Goal: Task Accomplishment & Management: Manage account settings

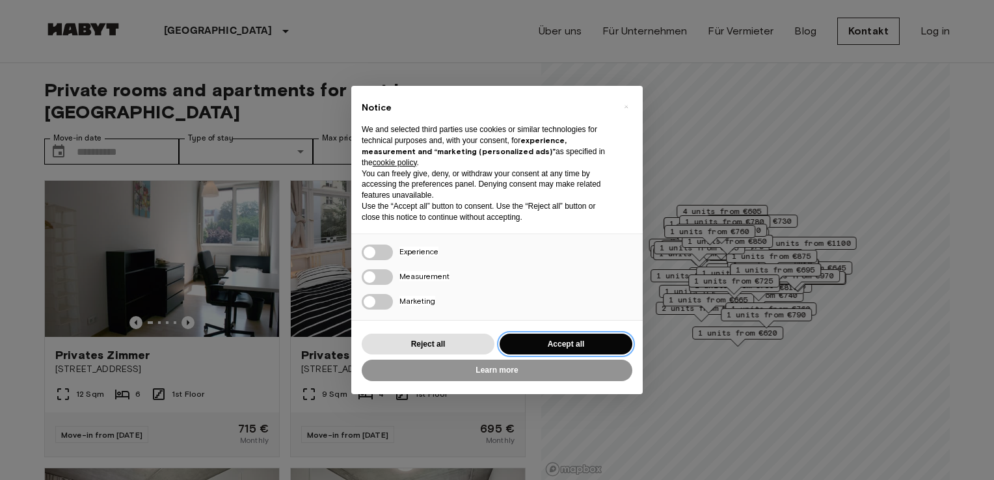
click at [545, 339] on button "Accept all" at bounding box center [566, 344] width 133 height 21
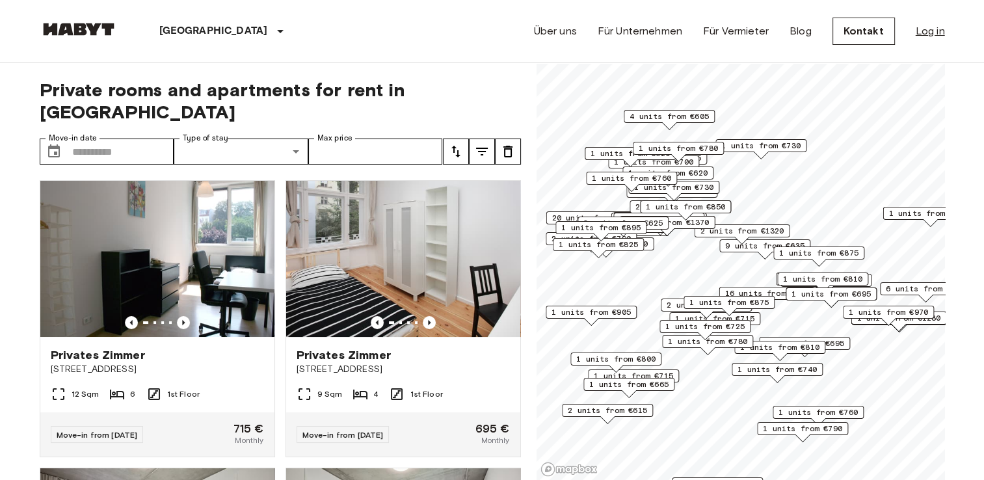
click at [921, 29] on link "Log in" at bounding box center [930, 31] width 29 height 16
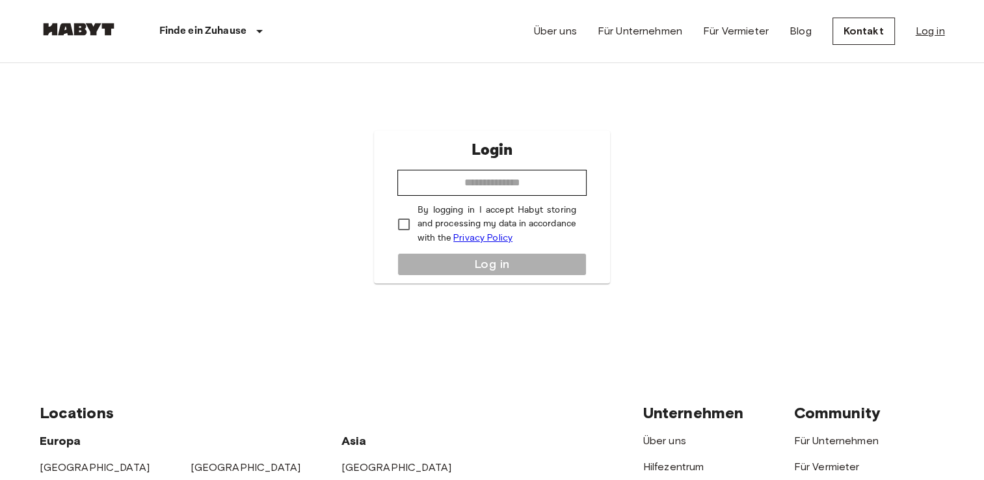
click at [921, 29] on link "Log in" at bounding box center [930, 31] width 29 height 16
click at [491, 183] on input "email" at bounding box center [492, 183] width 189 height 26
type input "**********"
click at [424, 264] on div "**********" at bounding box center [492, 207] width 236 height 153
click at [424, 253] on button "Log in" at bounding box center [492, 264] width 189 height 23
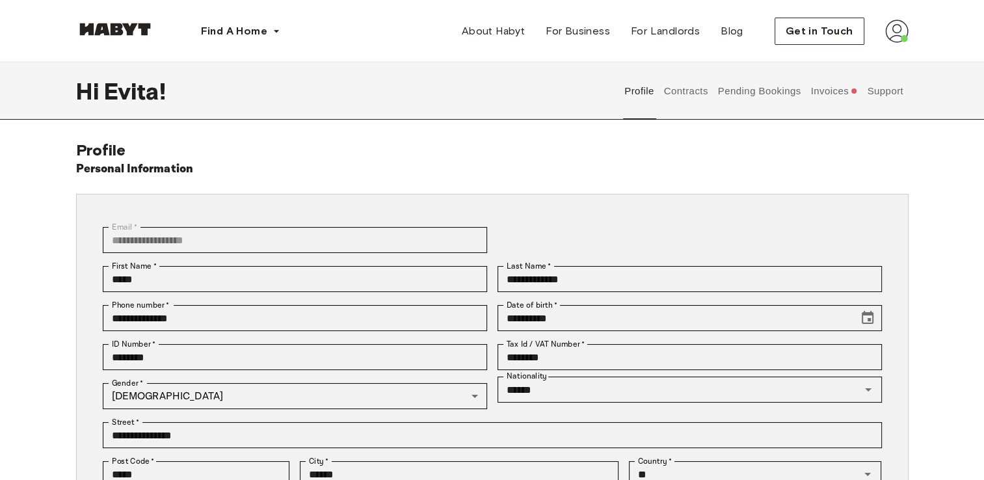
click at [821, 94] on button "Invoices" at bounding box center [834, 90] width 50 height 57
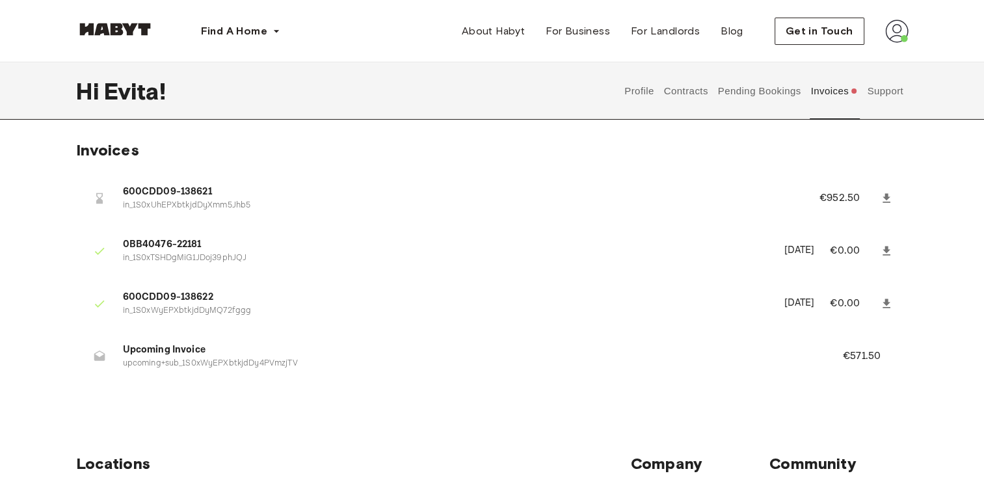
click at [751, 92] on button "Pending Bookings" at bounding box center [759, 90] width 87 height 57
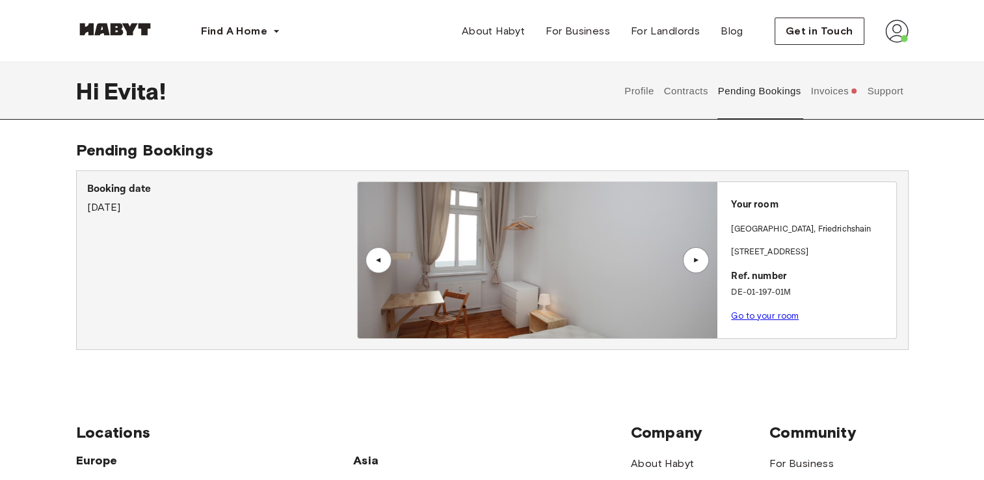
click at [694, 259] on div "▲" at bounding box center [696, 260] width 13 height 8
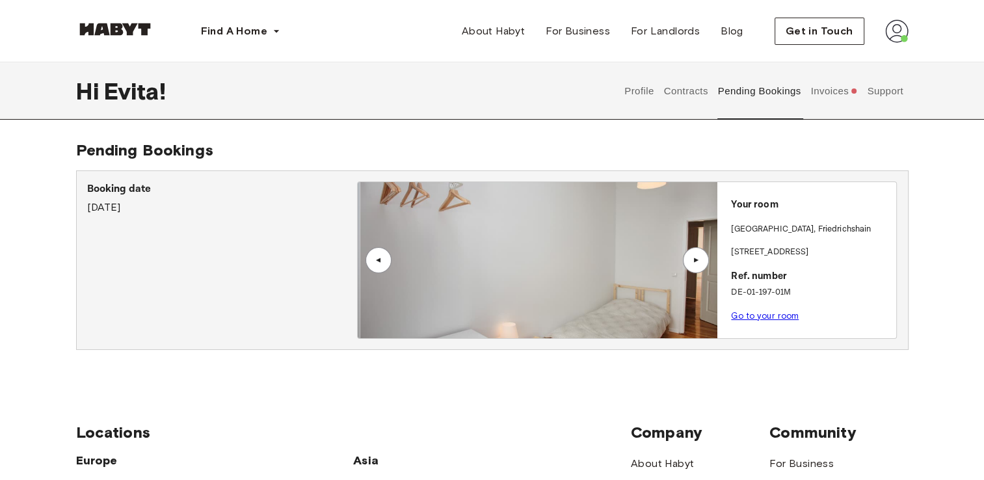
click at [694, 259] on div "▲" at bounding box center [696, 260] width 13 height 8
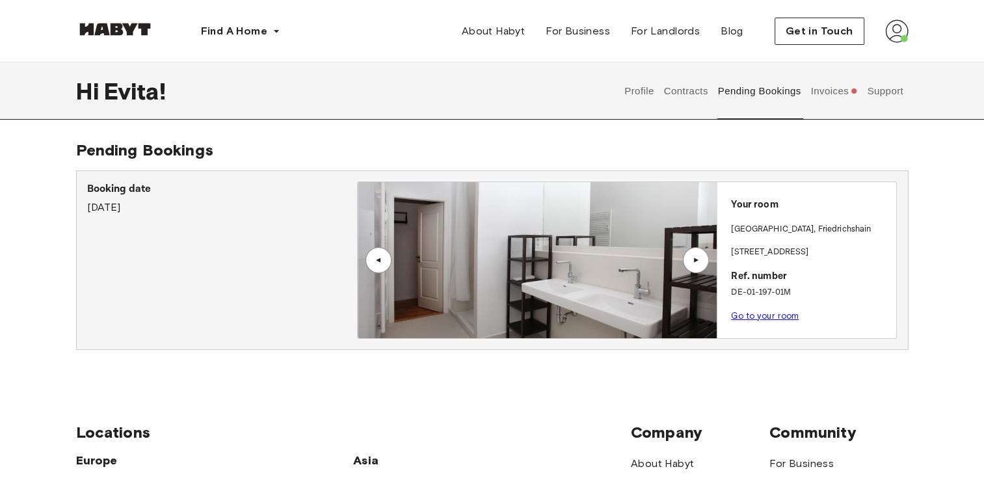
click at [163, 190] on p "Booking date" at bounding box center [222, 190] width 270 height 16
click at [826, 92] on button "Invoices" at bounding box center [834, 90] width 50 height 57
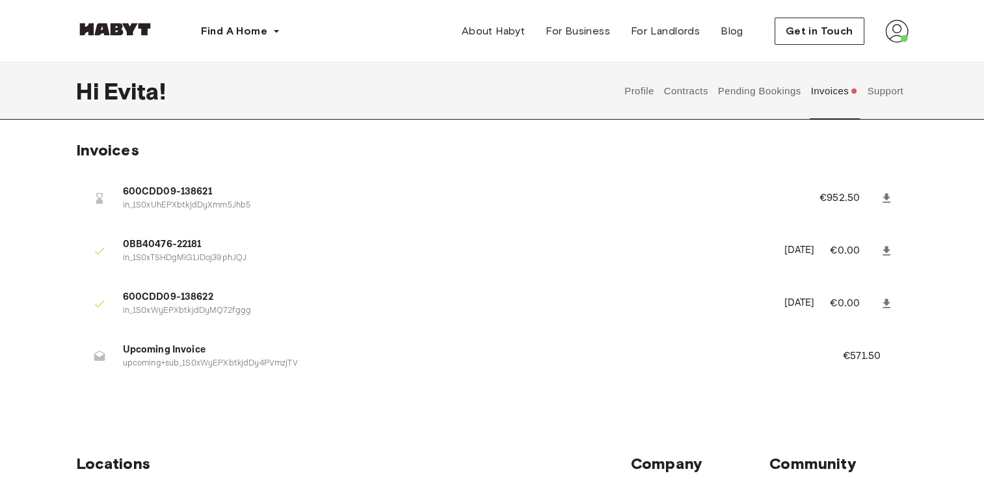
click at [254, 358] on p "upcoming+sub_1S0xWyEPXbtkjdDy4PVmzjTV" at bounding box center [467, 364] width 689 height 12
click at [165, 181] on li "600CDD09-138621 in_1S0xUhEPXbtkjdDyXmm5Jhb5 €952.50" at bounding box center [492, 198] width 833 height 45
click at [694, 90] on button "Contracts" at bounding box center [685, 90] width 47 height 57
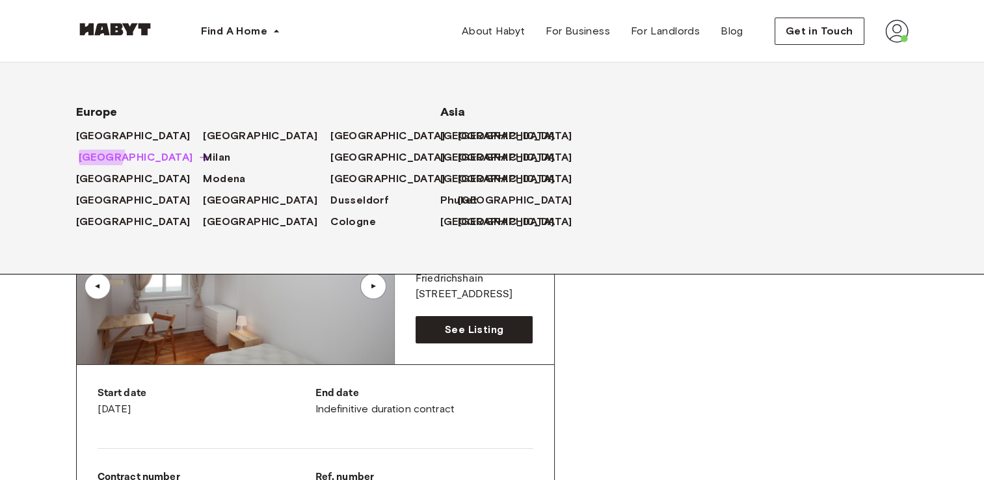
click at [88, 152] on span "[GEOGRAPHIC_DATA]" at bounding box center [136, 158] width 115 height 16
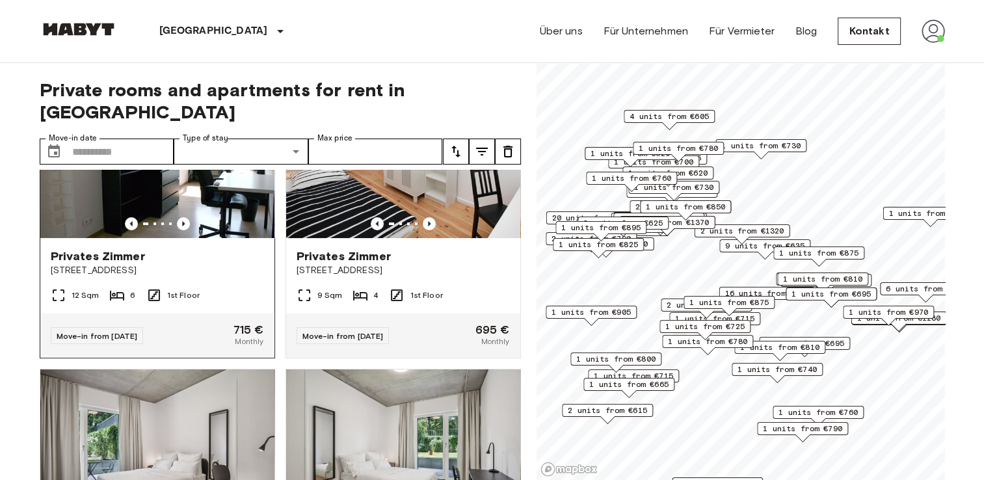
scroll to position [302, 0]
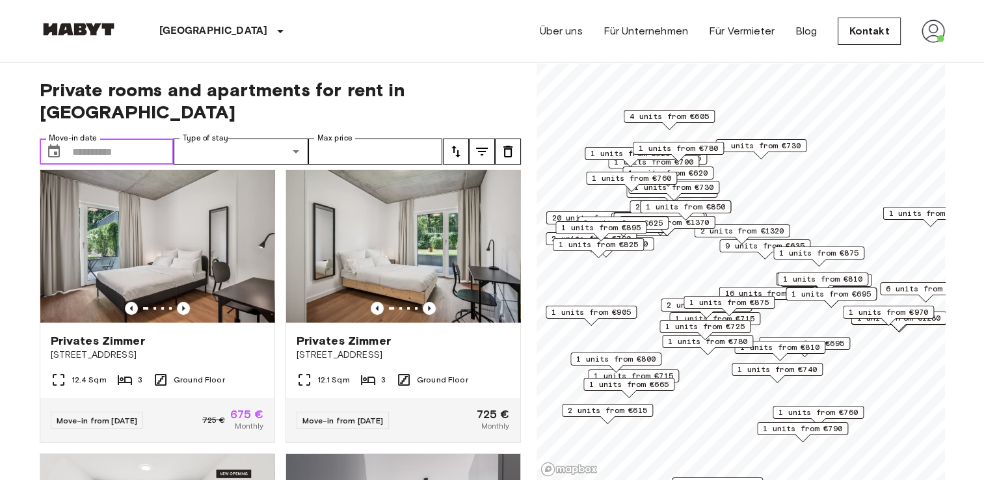
click at [98, 139] on input "Move-in date" at bounding box center [123, 152] width 102 height 26
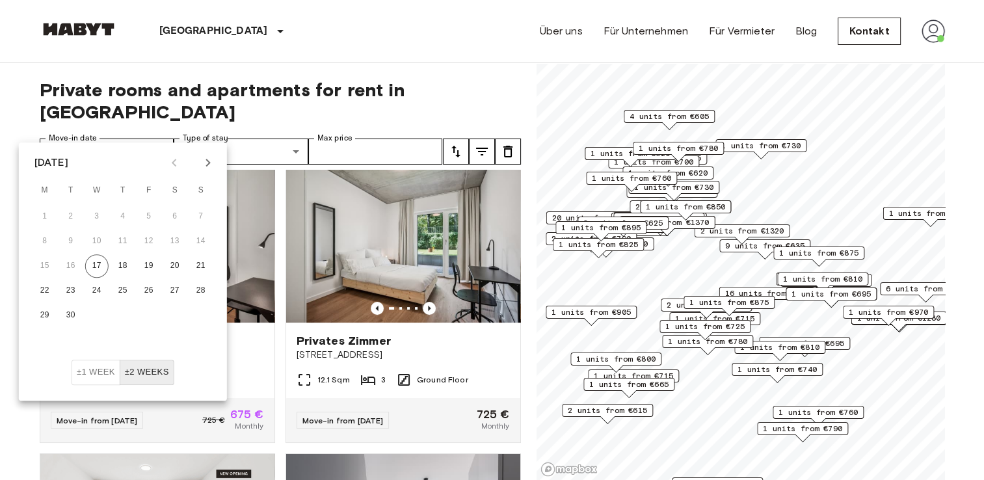
click at [208, 162] on icon "Next month" at bounding box center [208, 163] width 16 height 16
click at [38, 245] on button "6" at bounding box center [44, 241] width 23 height 23
type input "**********"
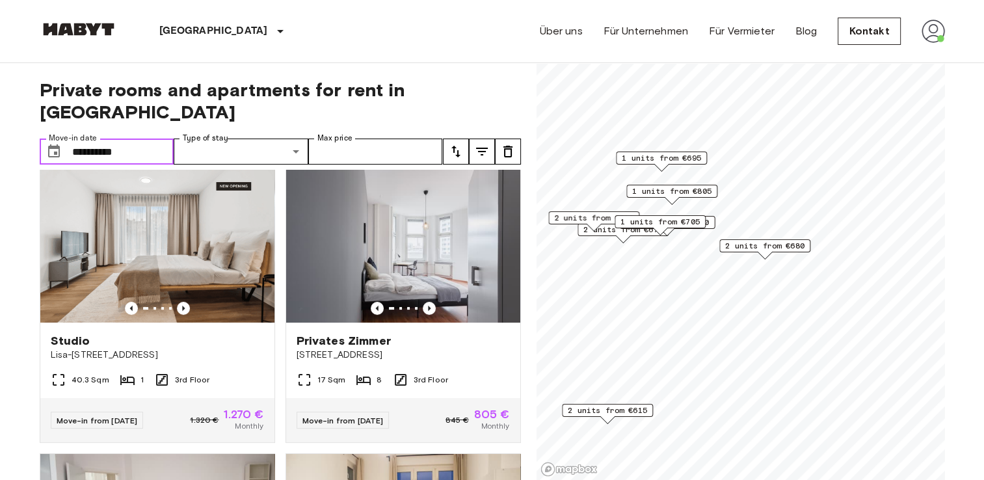
scroll to position [8, 0]
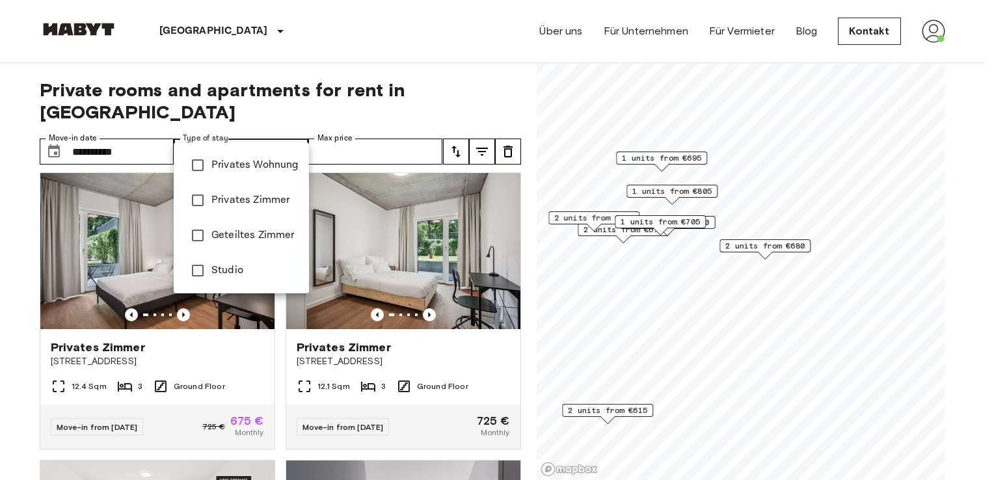
type input "**********"
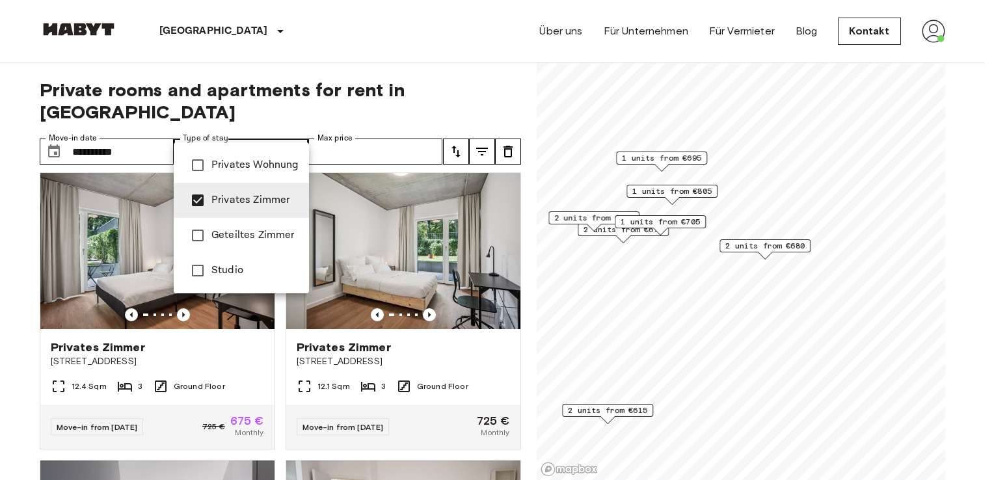
click at [416, 72] on div at bounding box center [497, 240] width 994 height 480
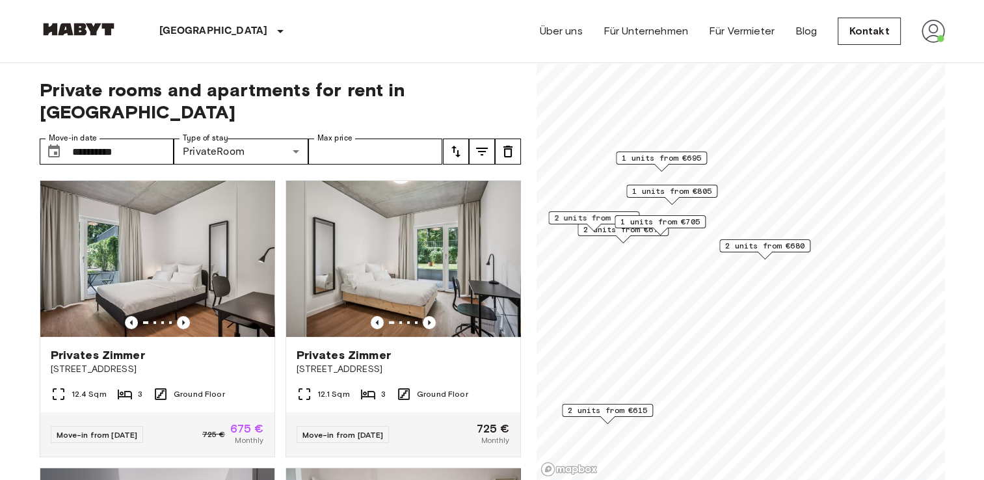
click at [936, 32] on img at bounding box center [933, 31] width 23 height 23
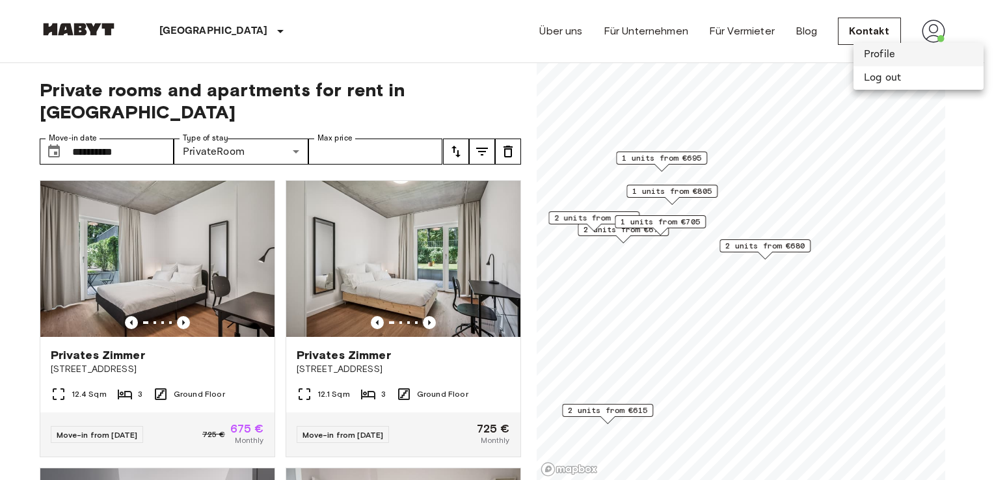
click at [872, 53] on li "Profile" at bounding box center [919, 54] width 130 height 23
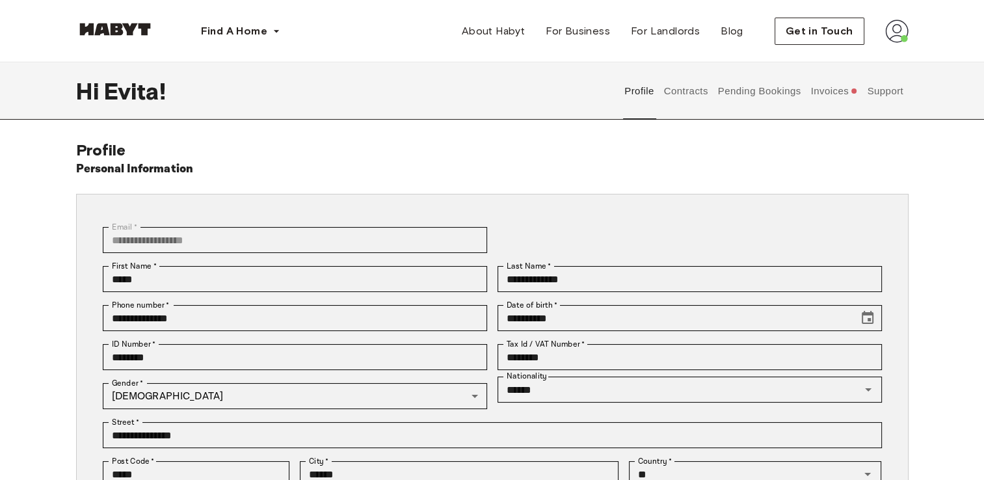
click at [835, 90] on button "Invoices" at bounding box center [834, 90] width 50 height 57
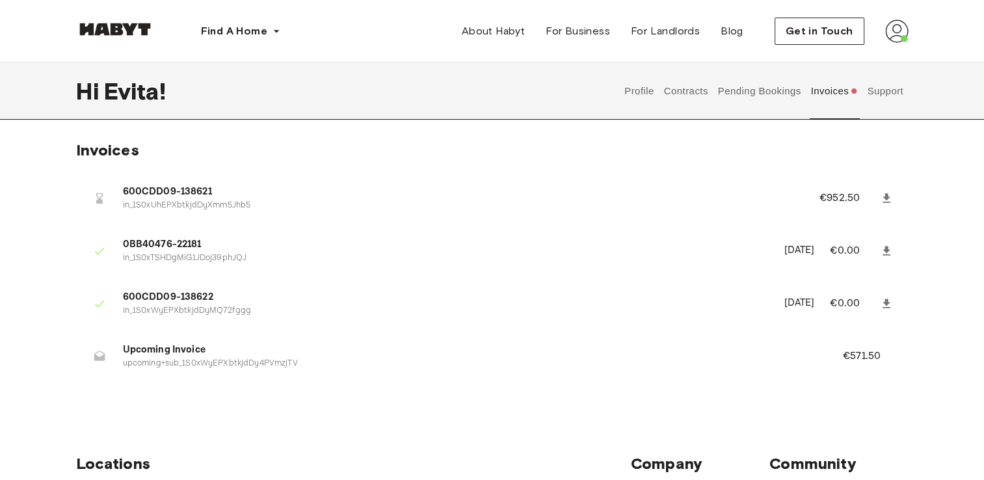
click at [166, 363] on p "upcoming+sub_1S0xWyEPXbtkjdDy4PVmzjTV" at bounding box center [467, 364] width 689 height 12
